Goal: Find specific page/section

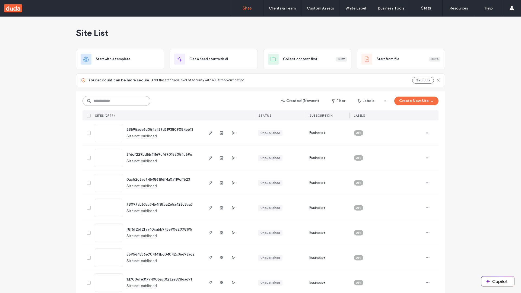
click at [115, 101] on input at bounding box center [117, 101] width 68 height 10
type input "**********"
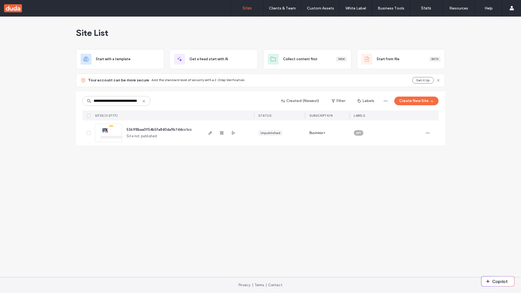
click at [160, 129] on span "5361f8baa0f54b5fa840da9b744cc1cc" at bounding box center [158, 130] width 65 height 4
